Goal: Find specific page/section: Find specific page/section

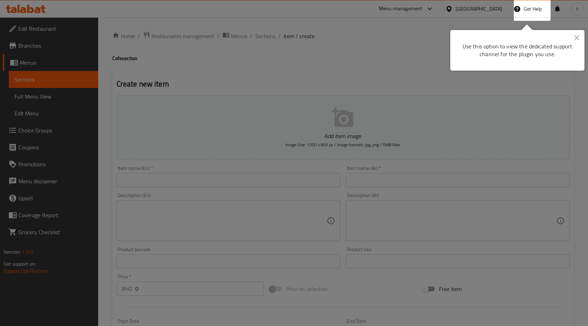
click at [157, 51] on div at bounding box center [294, 163] width 588 height 326
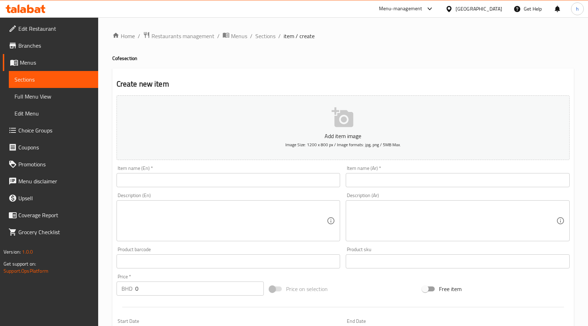
click at [25, 2] on div at bounding box center [25, 9] width 51 height 14
click at [30, 7] on icon at bounding box center [30, 9] width 7 height 8
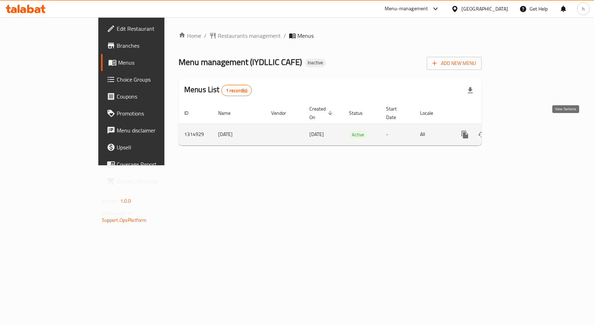
click at [519, 131] on icon "enhanced table" at bounding box center [515, 134] width 6 height 6
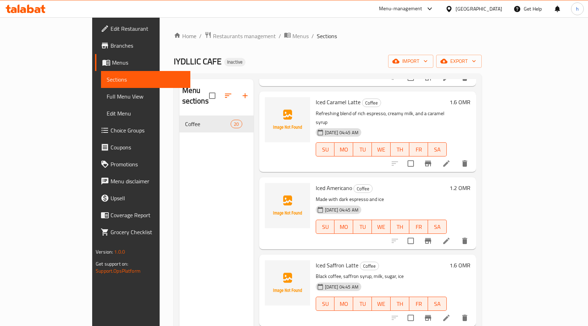
scroll to position [1235, 0]
